Goal: Use online tool/utility: Utilize a website feature to perform a specific function

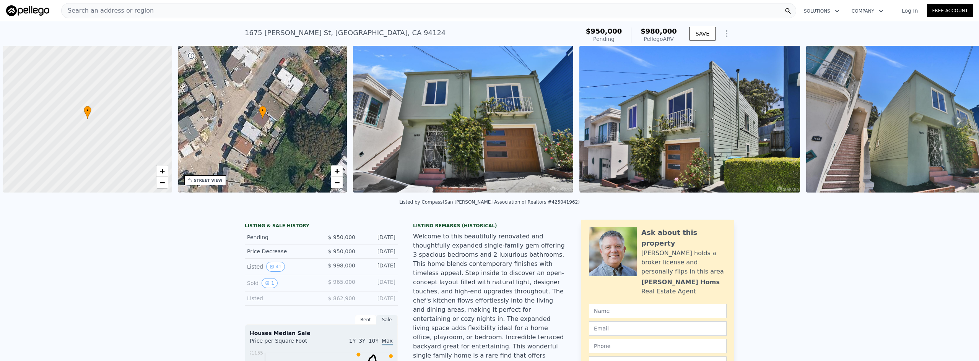
scroll to position [0, 3]
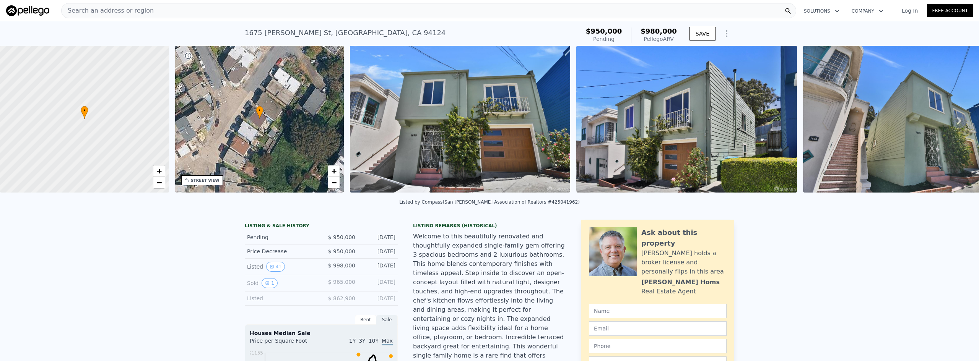
click at [149, 13] on div "Search an address or region" at bounding box center [428, 10] width 735 height 15
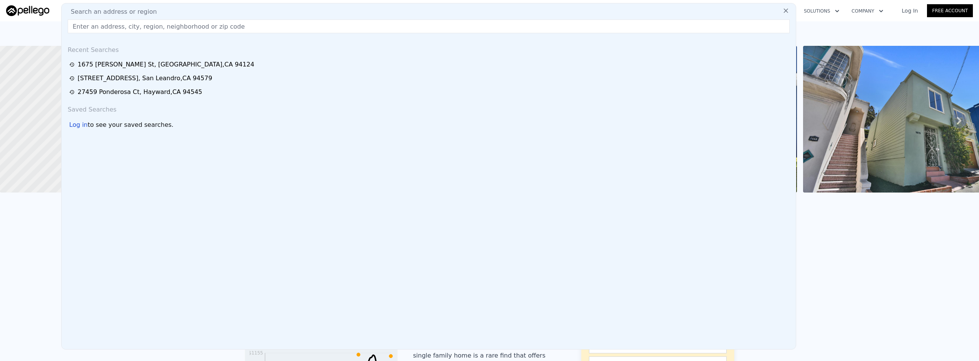
click at [148, 29] on input "text" at bounding box center [429, 27] width 722 height 14
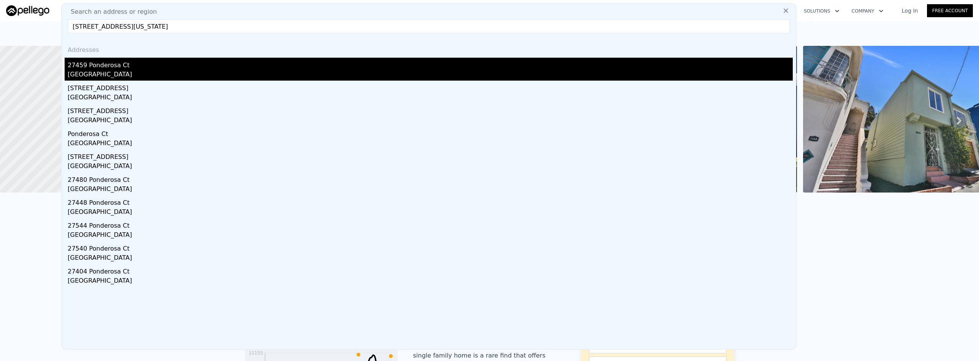
type input "[STREET_ADDRESS][US_STATE]"
click at [119, 68] on div "27459 Ponderosa Ct" at bounding box center [430, 64] width 725 height 12
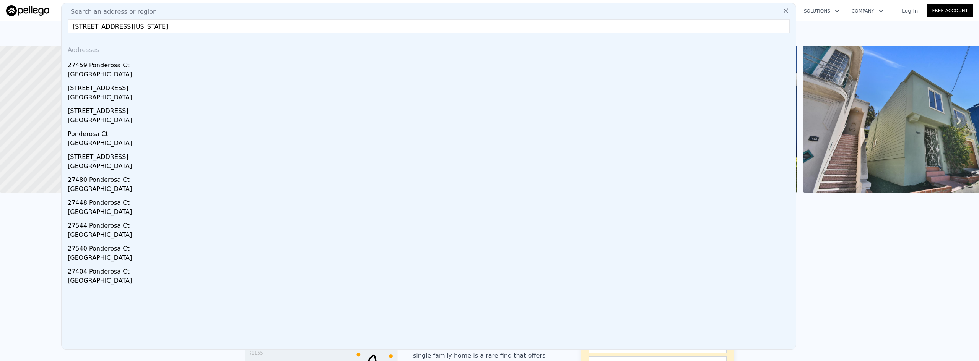
type input "2"
type input "3"
type input "884"
type input "1254"
type input "912"
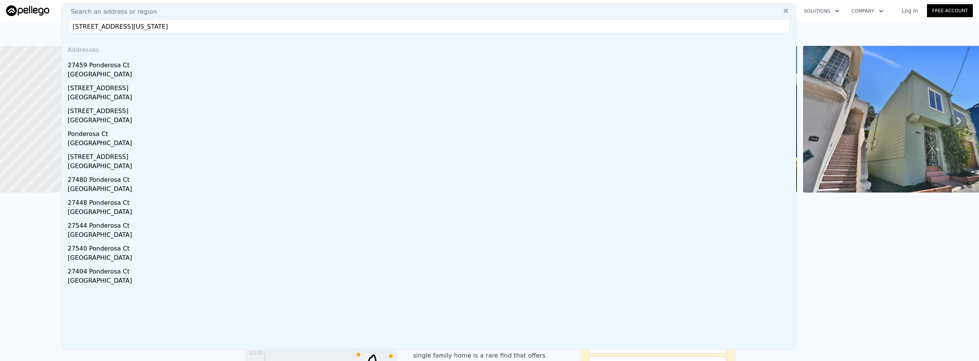
type input "2255"
type input "$ 588,000"
type input "5"
type input "-$ 66,112"
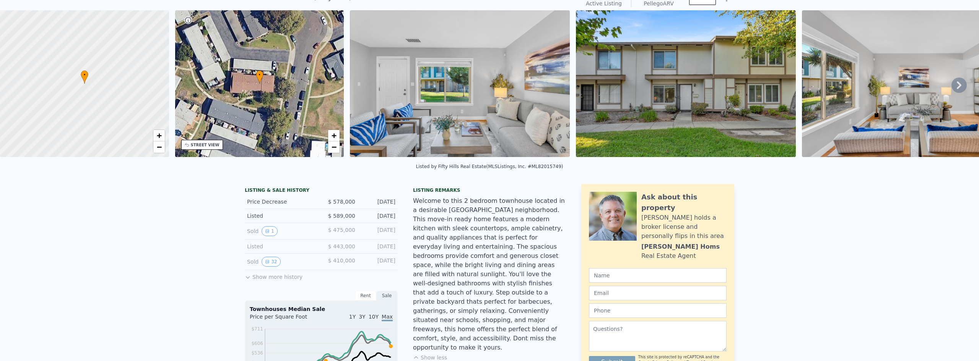
scroll to position [3, 0]
